Goal: Transaction & Acquisition: Subscribe to service/newsletter

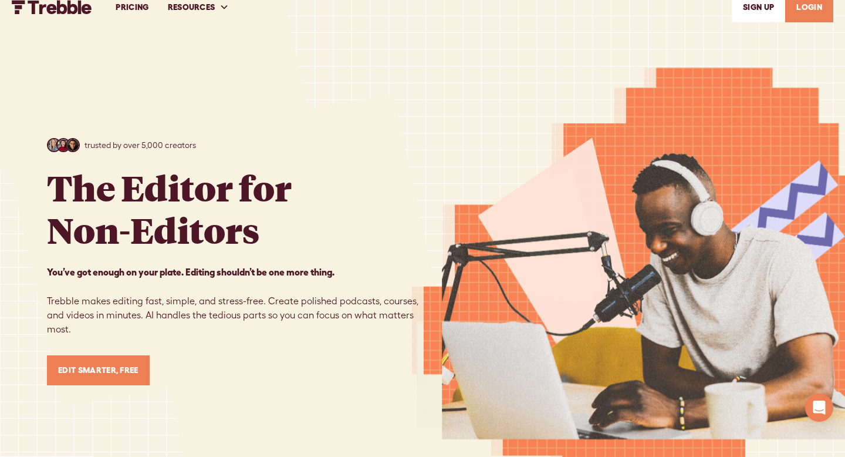
scroll to position [15, 0]
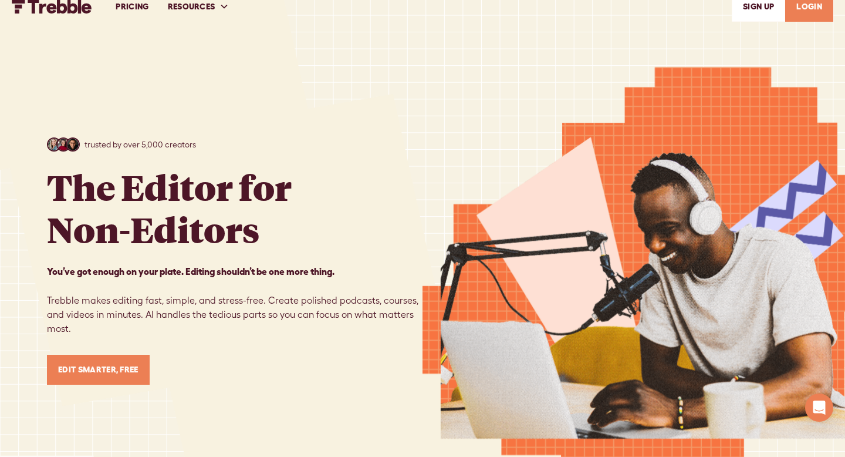
click at [103, 363] on link "Edit Smarter, Free" at bounding box center [98, 370] width 103 height 30
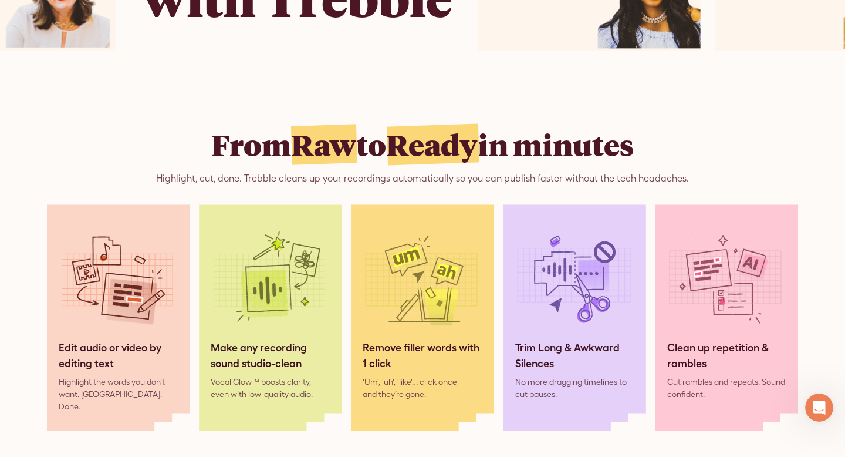
scroll to position [875, 0]
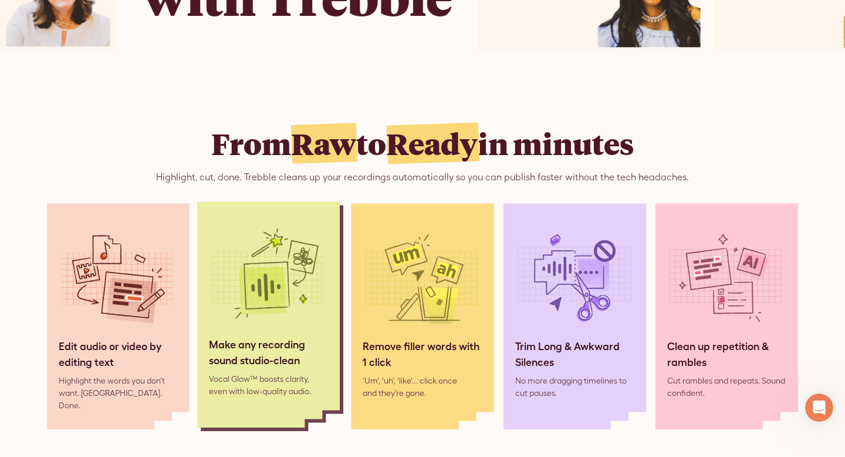
click at [229, 353] on div "Make any recording sound studio-clean" at bounding box center [268, 352] width 119 height 32
click at [285, 281] on img at bounding box center [267, 277] width 117 height 117
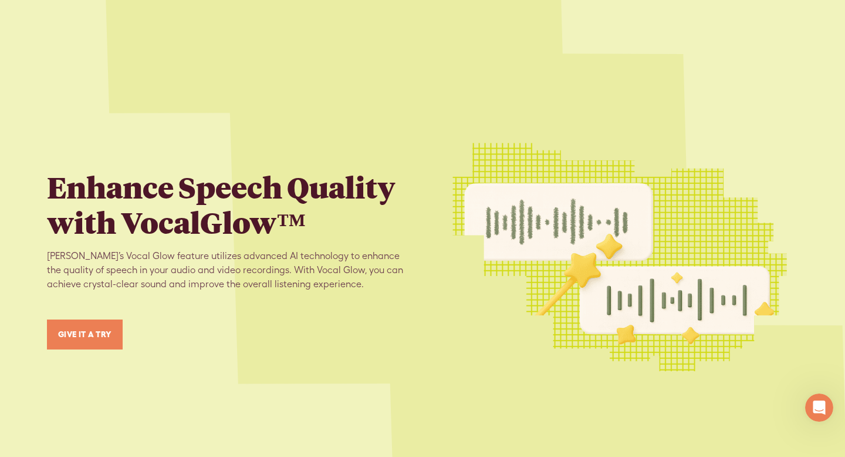
scroll to position [1776, 0]
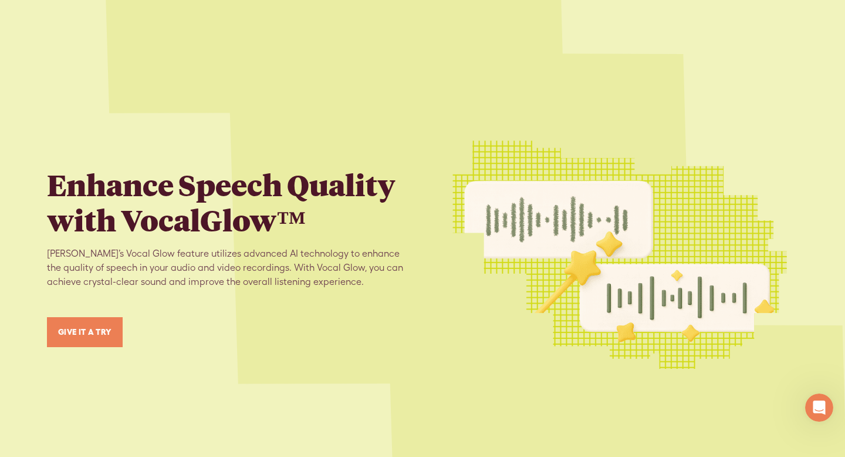
click at [102, 318] on link "GIVE IT A TRY" at bounding box center [85, 332] width 76 height 30
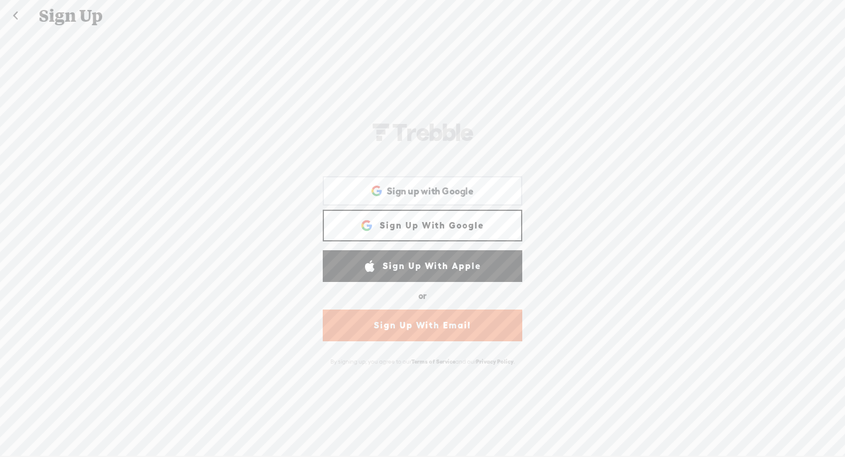
click at [395, 225] on link "Sign Up With Google" at bounding box center [423, 226] width 200 height 32
click at [440, 192] on span "Sign up with Google" at bounding box center [430, 191] width 87 height 12
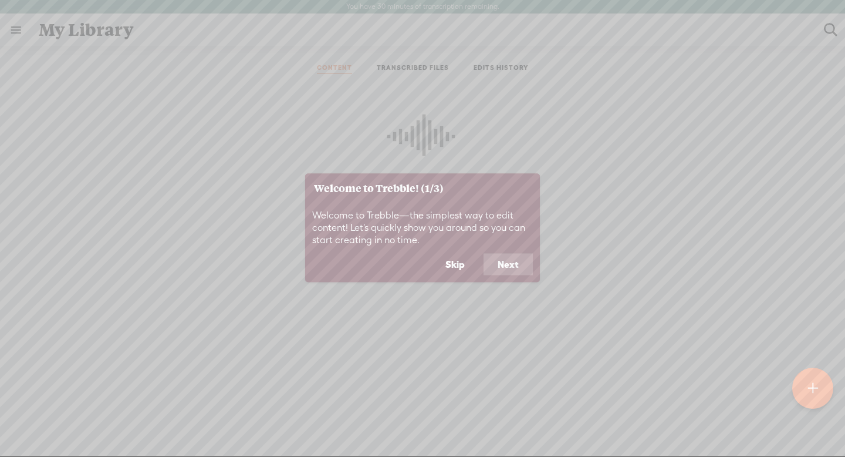
click at [508, 265] on button "Next" at bounding box center [508, 264] width 49 height 22
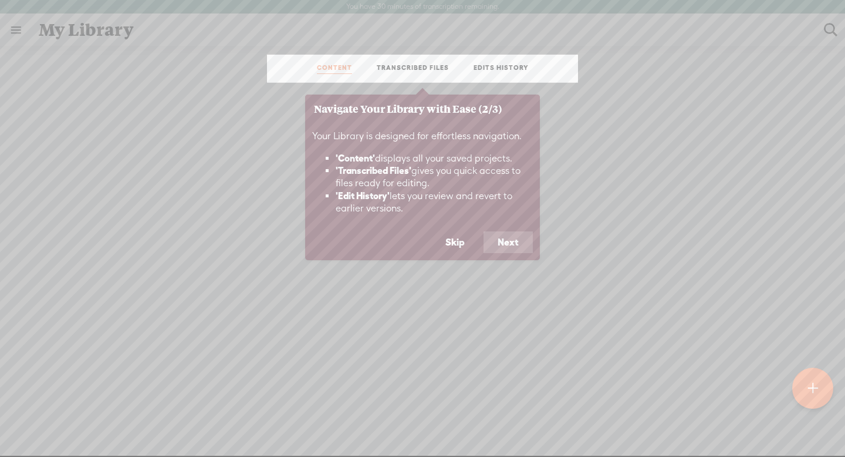
click at [515, 237] on button "Next" at bounding box center [508, 242] width 49 height 22
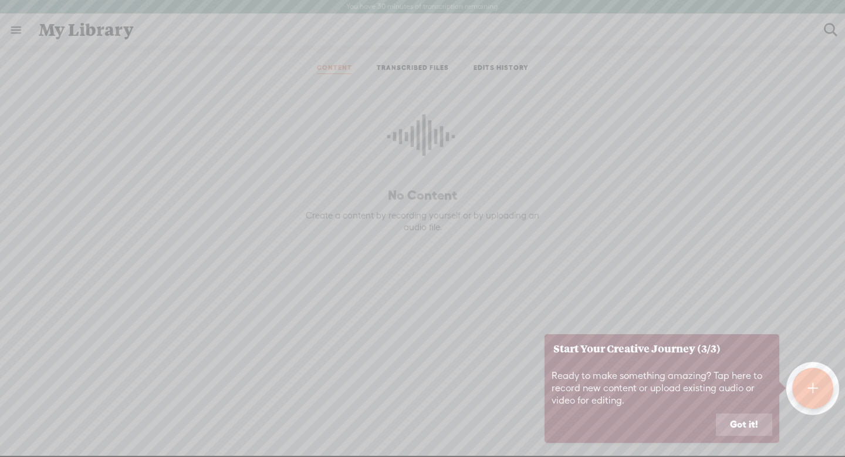
click at [732, 419] on button "Got it!" at bounding box center [744, 424] width 56 height 22
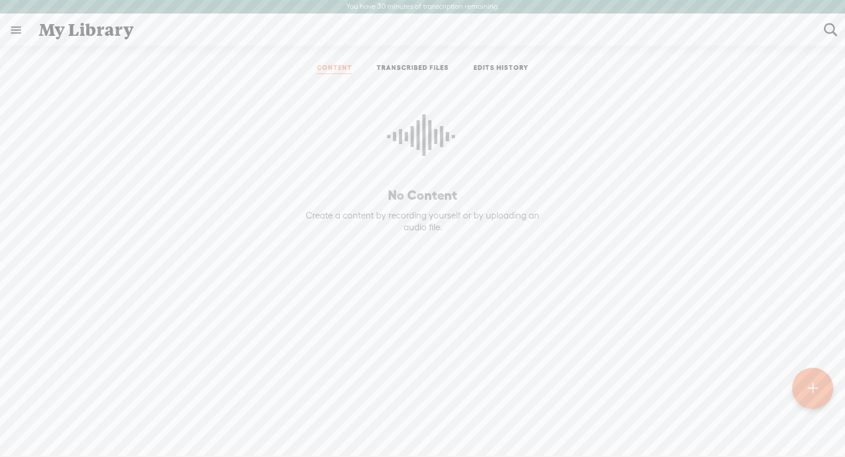
click at [12, 33] on link at bounding box center [16, 30] width 31 height 31
click at [184, 89] on body "You have 30 minutes of transcription remaining. Upgrade to increase your limit …" at bounding box center [422, 228] width 845 height 456
click at [20, 30] on link at bounding box center [16, 30] width 31 height 31
click at [85, 236] on div "MY LIBRARY" at bounding box center [68, 240] width 54 height 10
click at [70, 428] on div "SETTINGS" at bounding box center [62, 429] width 43 height 10
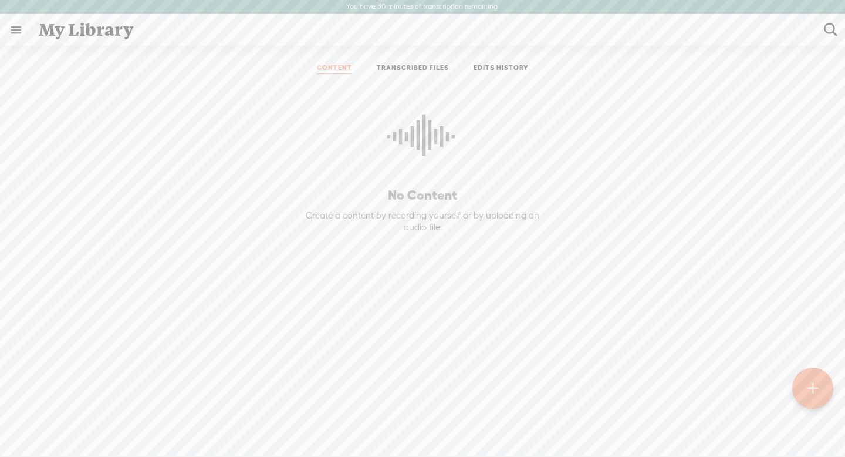
click at [500, 69] on link "EDITS HISTORY" at bounding box center [501, 68] width 55 height 11
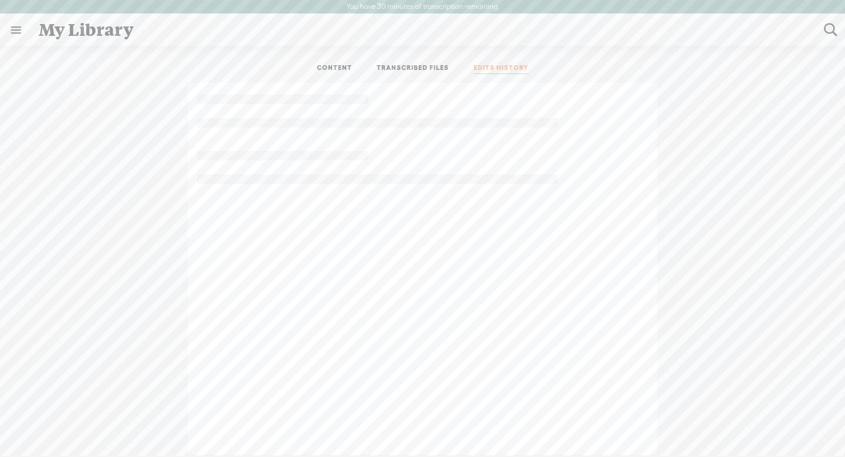
click at [338, 68] on link "CONTENT" at bounding box center [334, 68] width 35 height 11
